Goal: Information Seeking & Learning: Learn about a topic

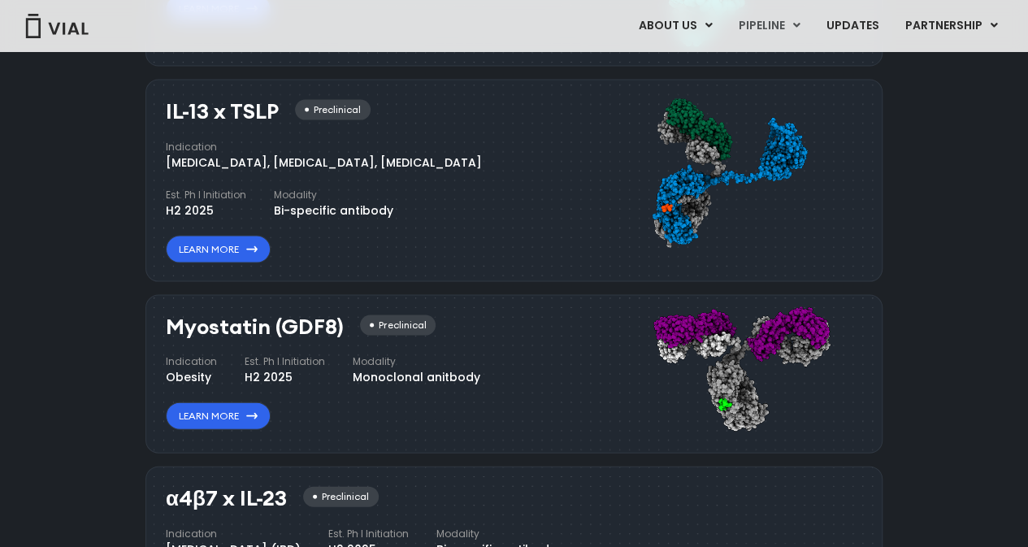
scroll to position [1795, 0]
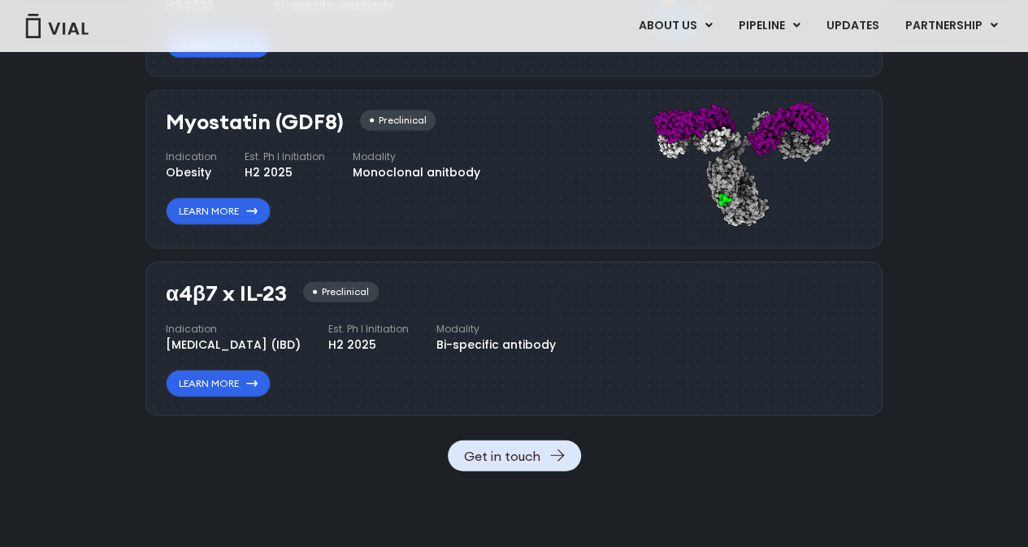
drag, startPoint x: 167, startPoint y: 291, endPoint x: 284, endPoint y: 296, distance: 117.1
click at [284, 296] on h3 "α4β7 x IL-23" at bounding box center [226, 294] width 121 height 24
click at [508, 354] on div "Indication [MEDICAL_DATA] (IBD) Est. Ph I Initiation H2 2025 Modality Bi-specif…" at bounding box center [361, 338] width 390 height 32
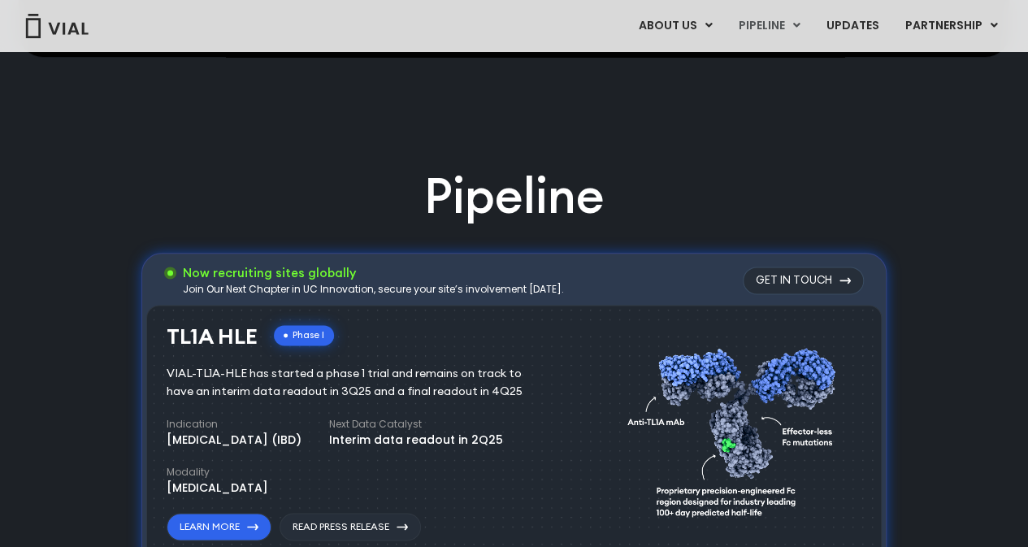
scroll to position [1063, 0]
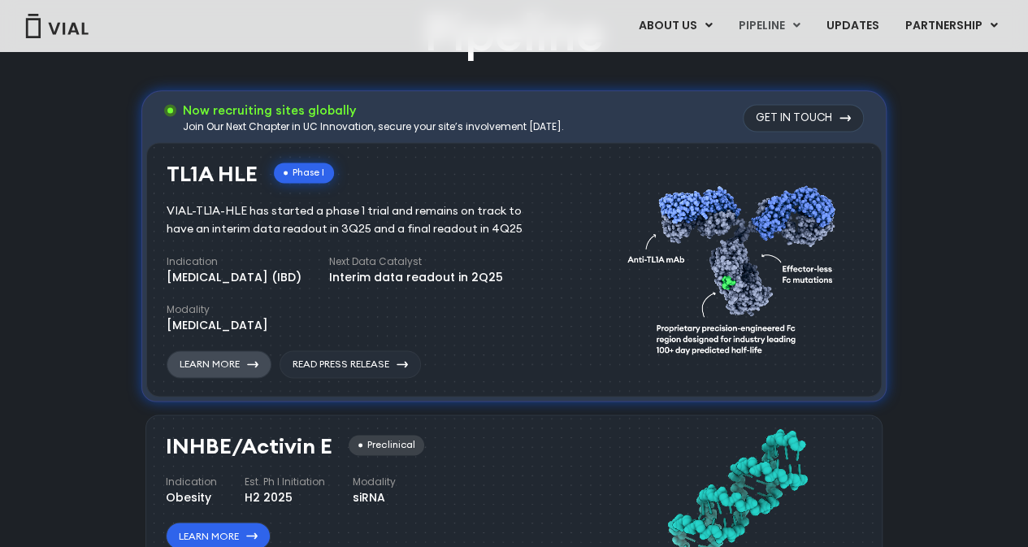
click at [219, 367] on link "Learn More" at bounding box center [219, 364] width 105 height 28
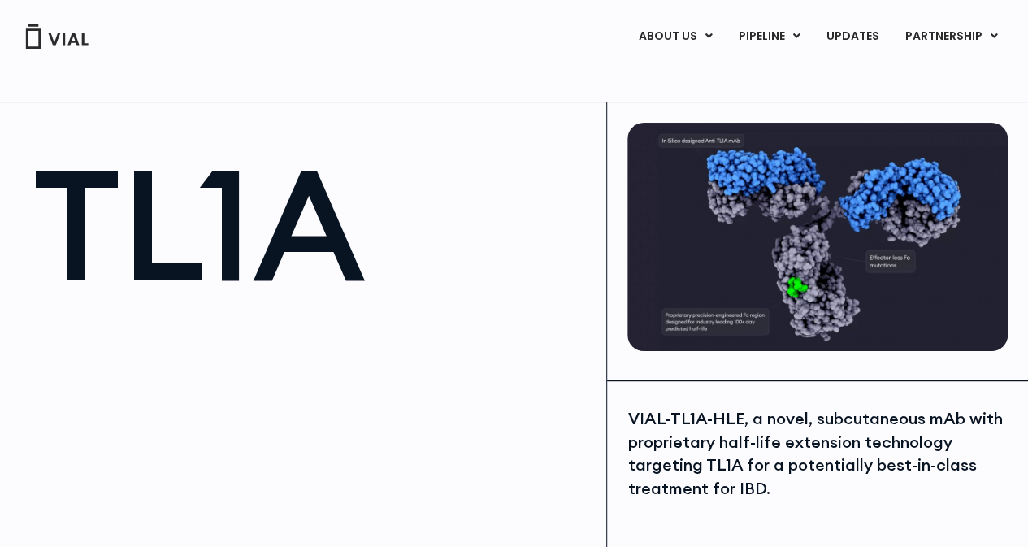
click at [723, 423] on div "VIAL-TL1A-HLE, a novel, subcutaneous mAb with proprietary half-life extension t…" at bounding box center [817, 453] width 380 height 93
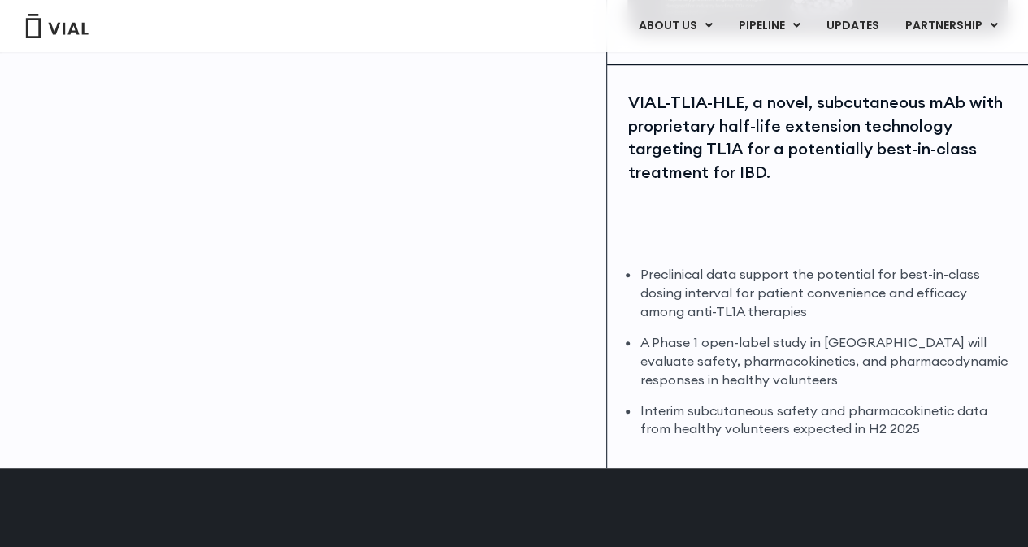
scroll to position [244, 0]
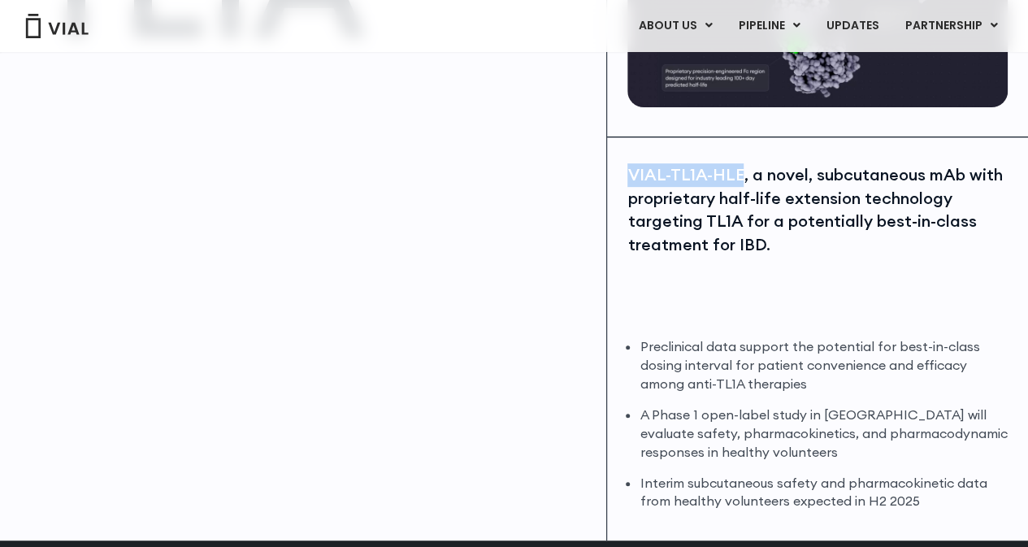
drag, startPoint x: 627, startPoint y: 172, endPoint x: 735, endPoint y: 183, distance: 107.8
click at [735, 183] on div "VIAL-TL1A-HLE, a novel, subcutaneous mAb with proprietary half-life extension t…" at bounding box center [817, 209] width 380 height 93
copy div "VIAL-TL1A-HLE"
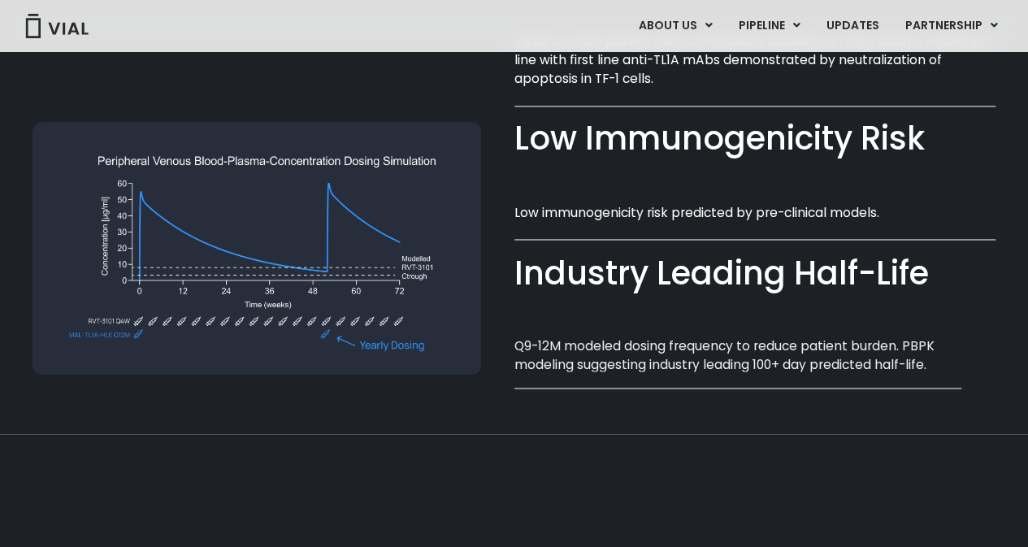
scroll to position [1057, 0]
